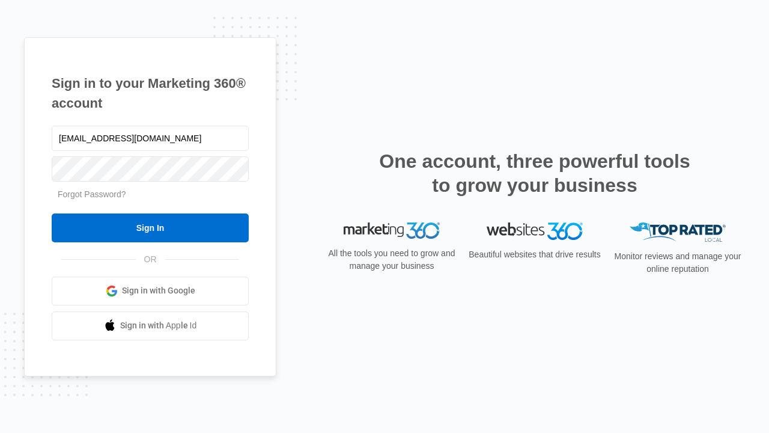
type input "[EMAIL_ADDRESS][DOMAIN_NAME]"
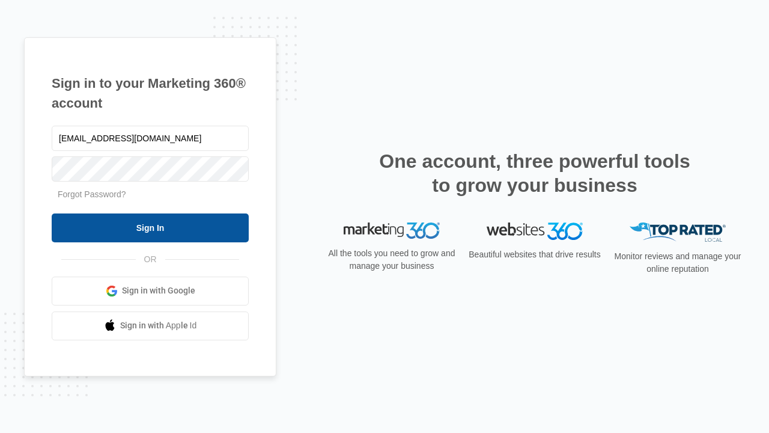
click at [150, 227] on input "Sign In" at bounding box center [150, 227] width 197 height 29
